Goal: Task Accomplishment & Management: Use online tool/utility

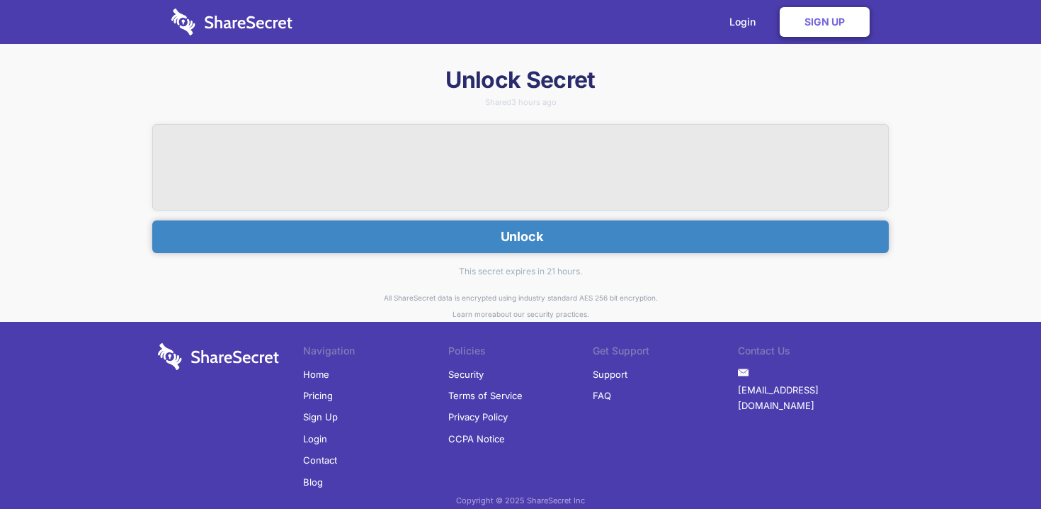
click at [460, 238] on button "Unlock" at bounding box center [520, 236] width 737 height 33
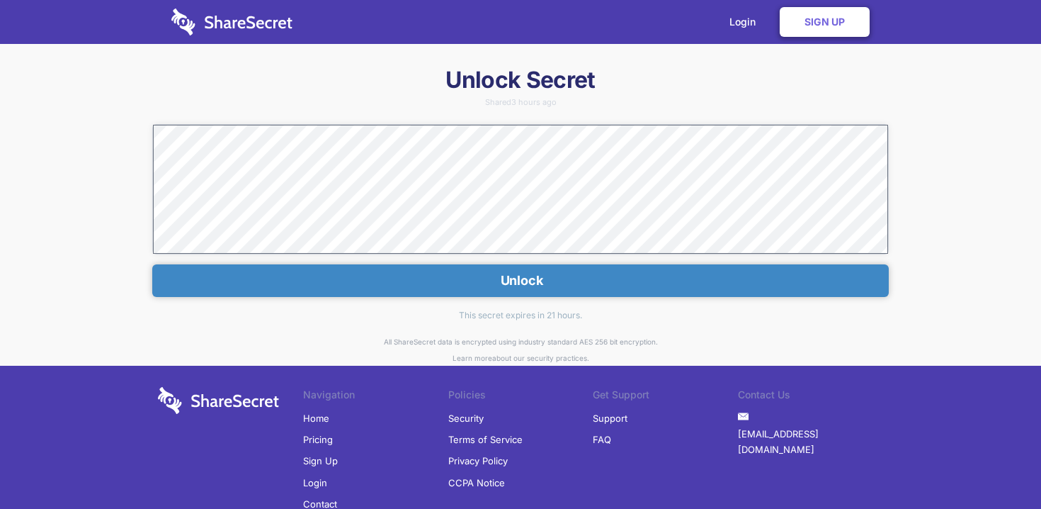
click at [515, 272] on button "Unlock" at bounding box center [520, 280] width 737 height 33
click at [517, 286] on button "Unlock" at bounding box center [520, 280] width 737 height 33
click at [741, 20] on link "Login" at bounding box center [746, 22] width 62 height 44
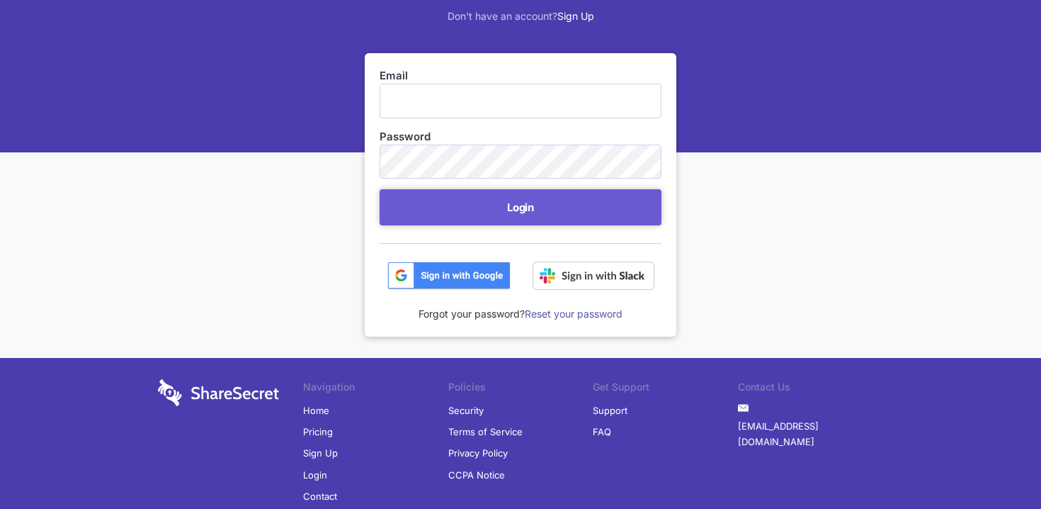
scroll to position [174, 0]
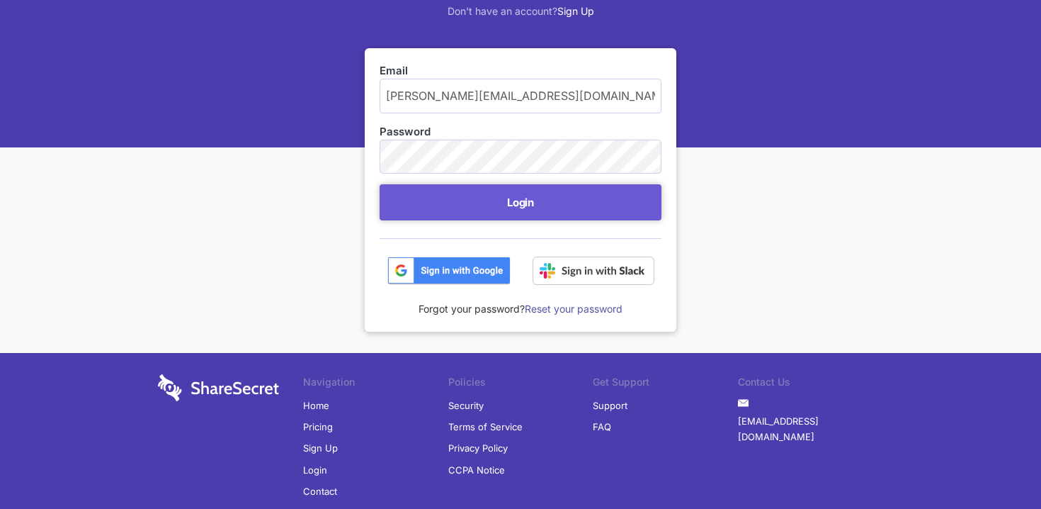
type input "[PERSON_NAME][EMAIL_ADDRESS][DOMAIN_NAME]"
click at [477, 271] on img at bounding box center [448, 270] width 123 height 28
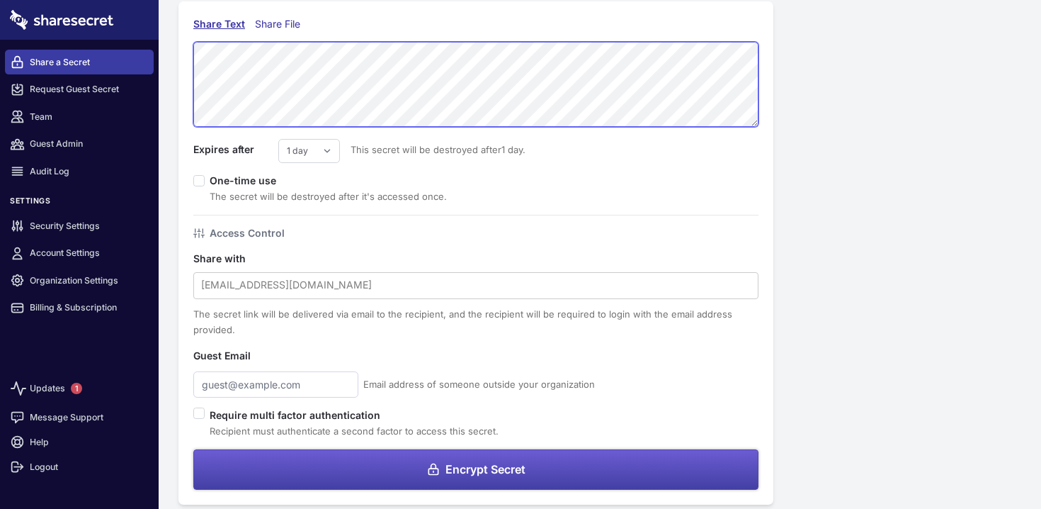
scroll to position [72, 0]
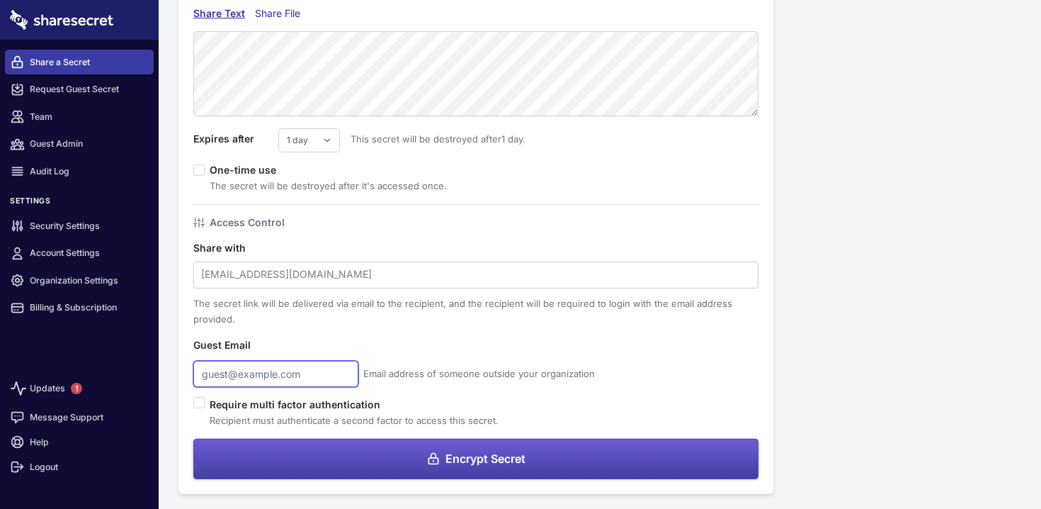
click at [230, 380] on input "text" at bounding box center [275, 374] width 165 height 26
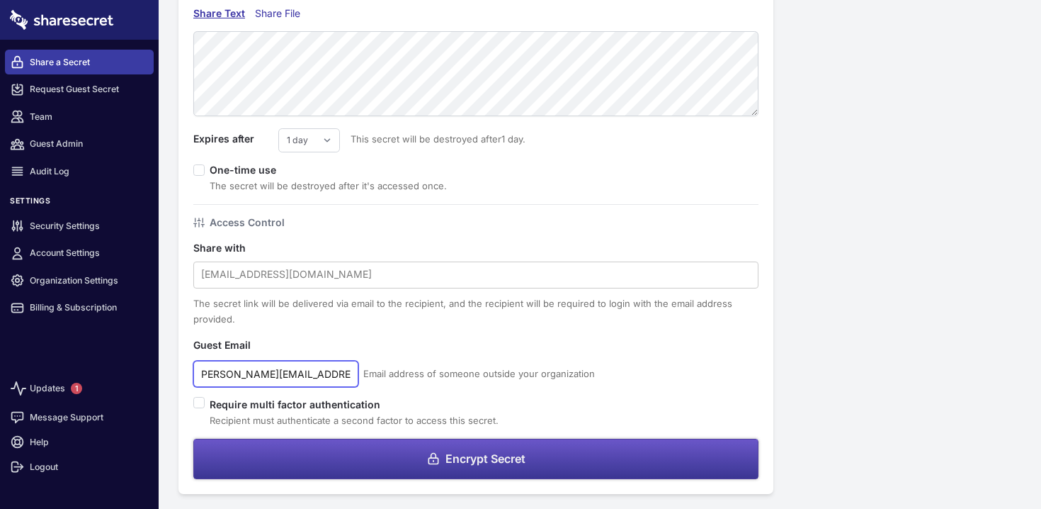
type input "bontempo@profound.net"
click at [351, 454] on button "Encrypt Secret" at bounding box center [475, 458] width 565 height 40
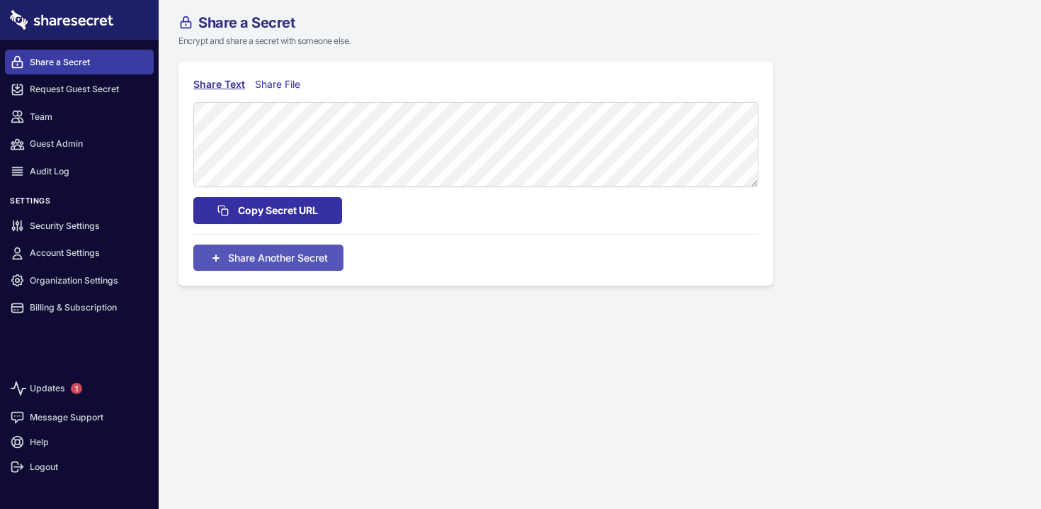
click at [305, 212] on span "Copy Secret URL" at bounding box center [278, 211] width 80 height 16
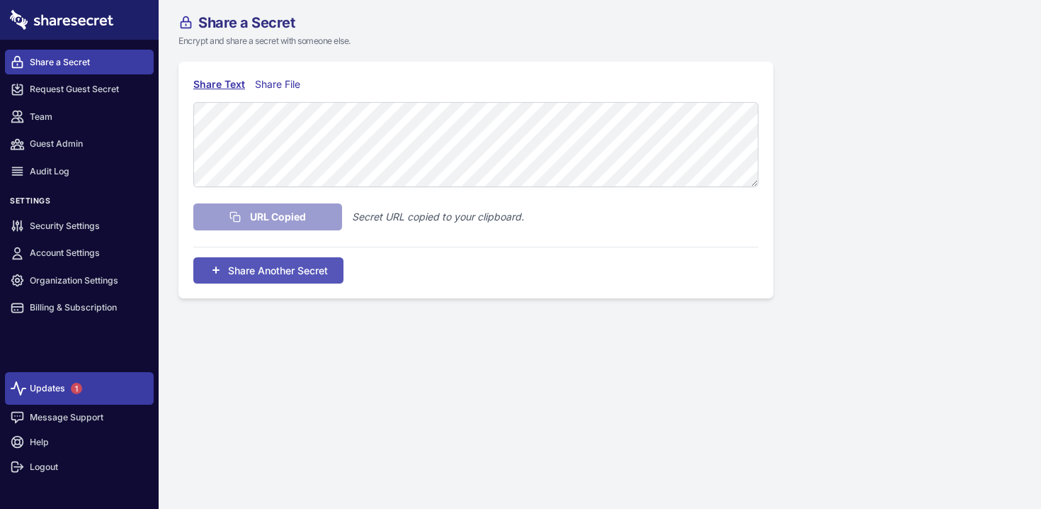
click at [49, 383] on link "Updates 1" at bounding box center [79, 388] width 149 height 33
click at [60, 387] on link "Updates 1" at bounding box center [79, 388] width 149 height 33
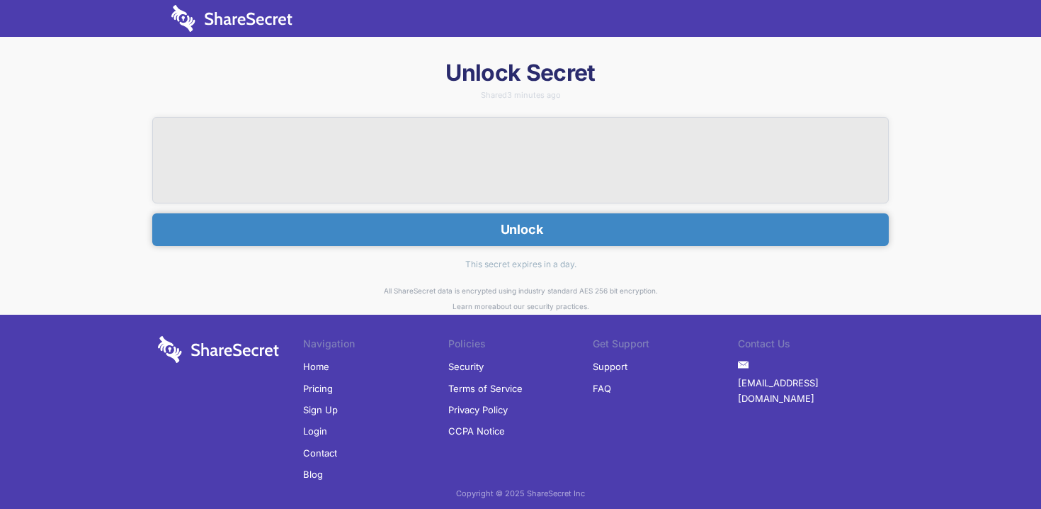
click at [397, 227] on button "Unlock" at bounding box center [520, 229] width 737 height 33
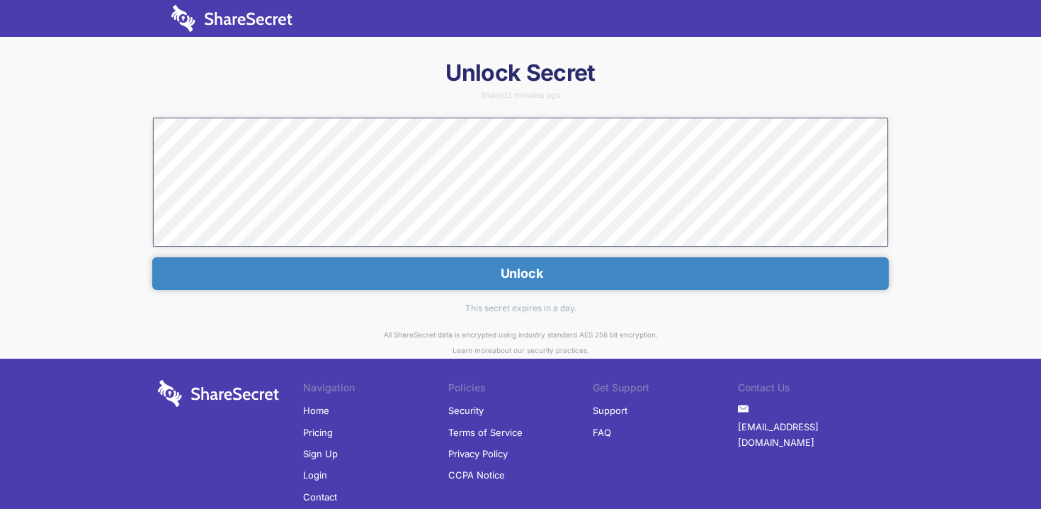
click at [494, 267] on button "Unlock" at bounding box center [520, 273] width 737 height 33
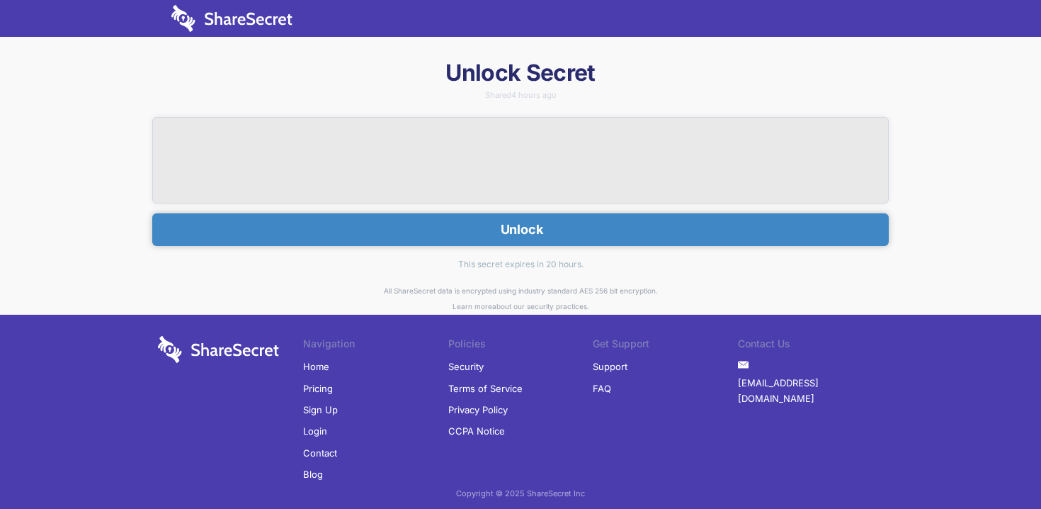
click at [398, 233] on button "Unlock" at bounding box center [520, 229] width 737 height 33
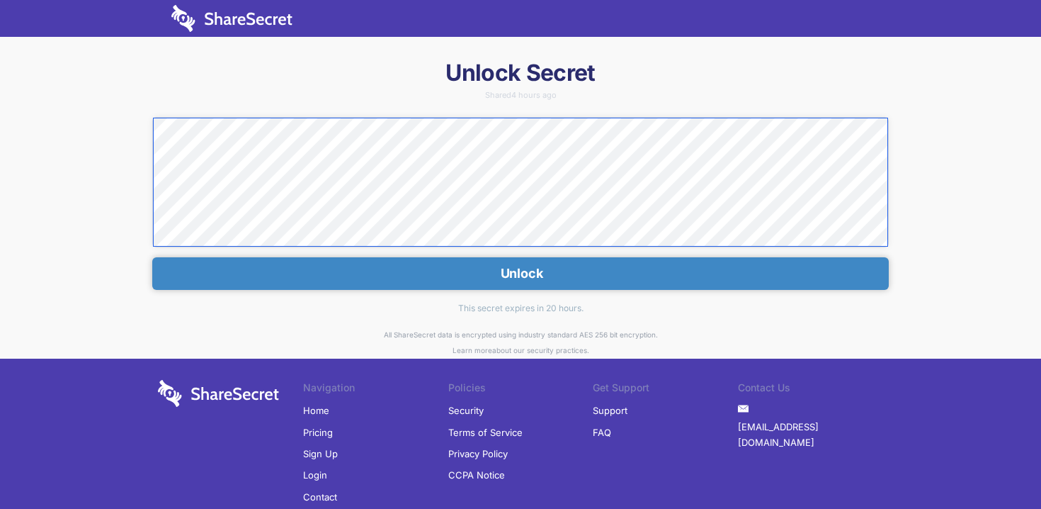
click at [142, 131] on div "Unlock Secret Shared 4 hours ago Unlock This secret expires in 20 hours. All Sh…" at bounding box center [520, 312] width 1041 height 509
